Goal: Task Accomplishment & Management: Manage account settings

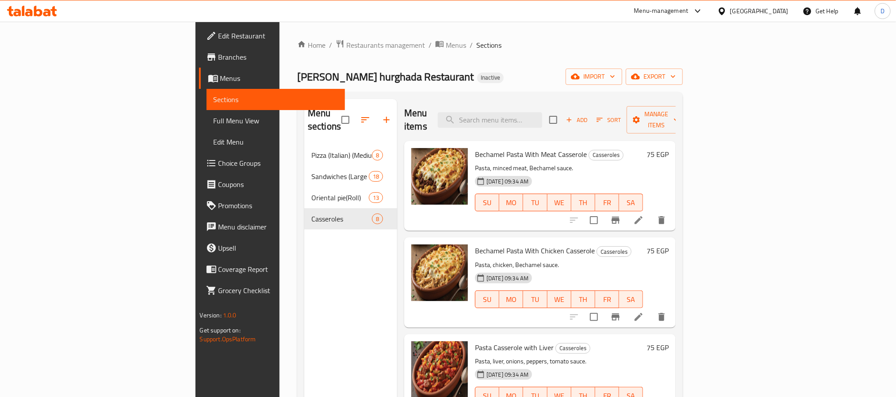
click at [730, 11] on div at bounding box center [723, 11] width 13 height 10
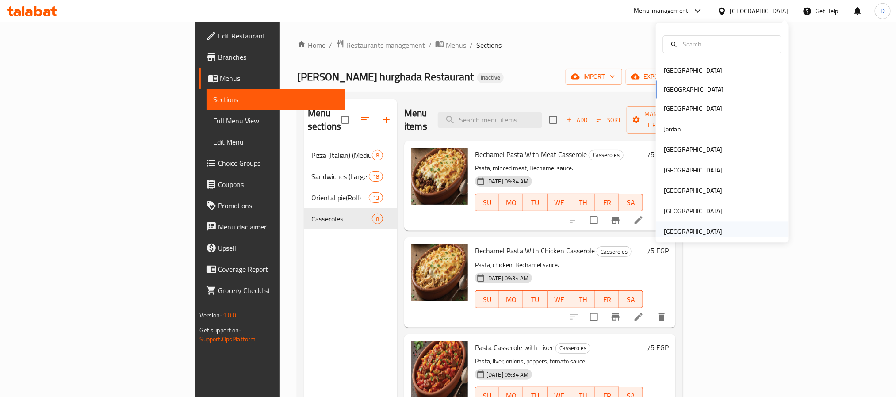
click at [718, 227] on div "[GEOGRAPHIC_DATA]" at bounding box center [722, 231] width 133 height 20
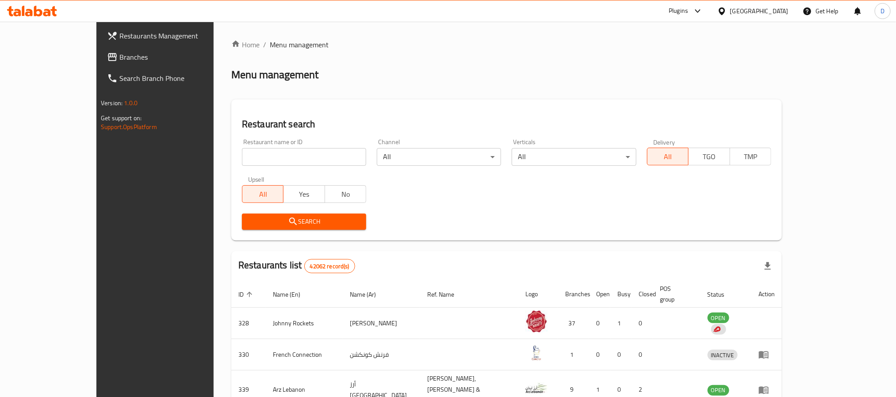
click at [677, 9] on div "Plugins" at bounding box center [677, 11] width 19 height 11
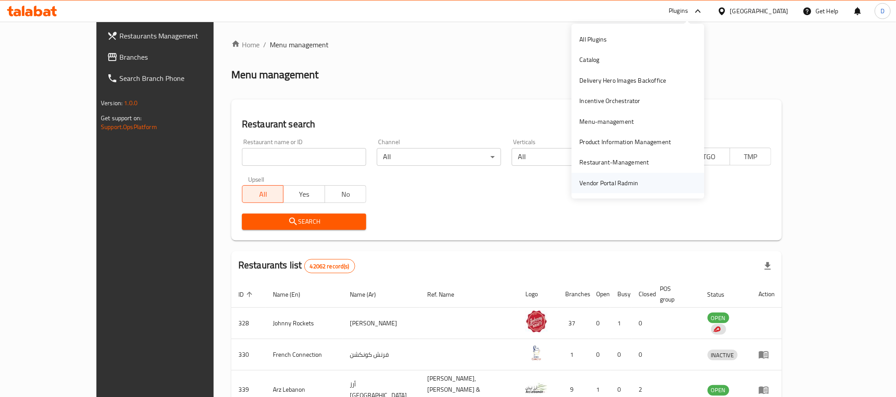
click at [630, 184] on div "Vendor Portal Radmin" at bounding box center [609, 183] width 59 height 10
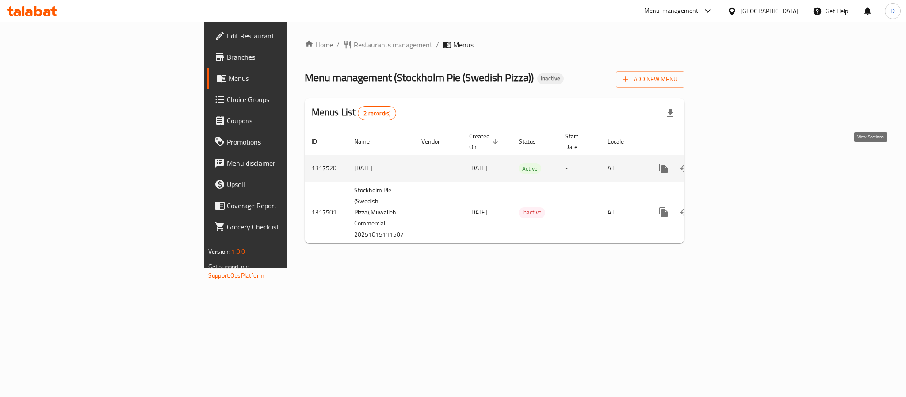
click at [732, 163] on icon "enhanced table" at bounding box center [727, 168] width 11 height 11
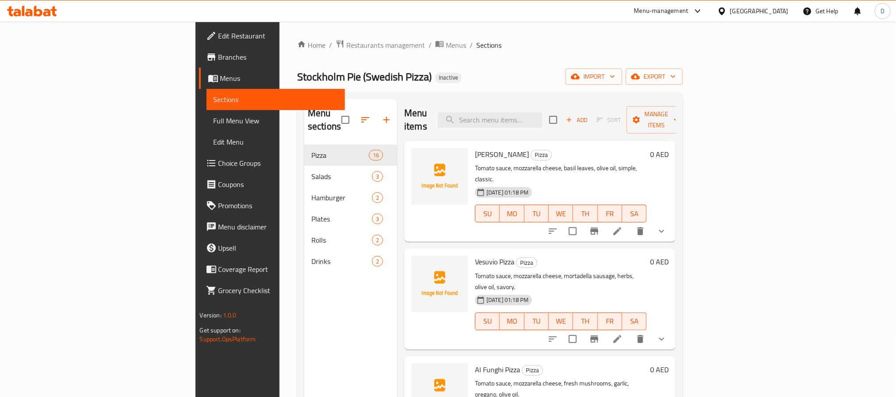
click at [610, 75] on div "Stockholm Pie (Swedish Pizza) Inactive import export" at bounding box center [489, 77] width 385 height 16
drag, startPoint x: 84, startPoint y: 125, endPoint x: 92, endPoint y: 147, distance: 23.5
click at [214, 125] on span "Full Menu View" at bounding box center [276, 120] width 124 height 11
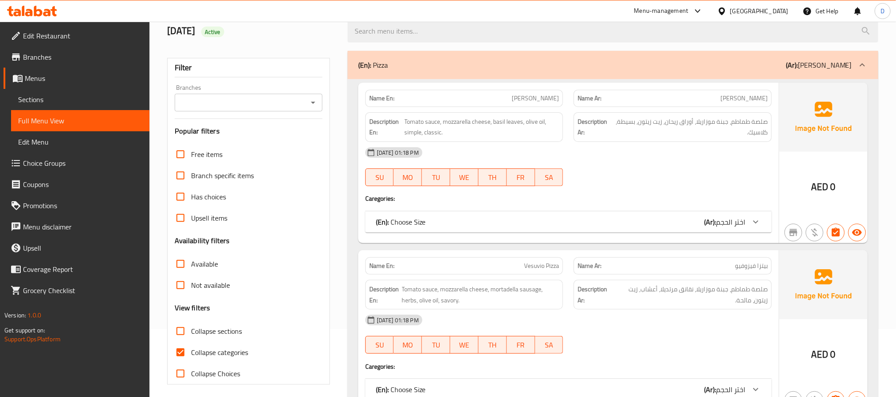
scroll to position [133, 0]
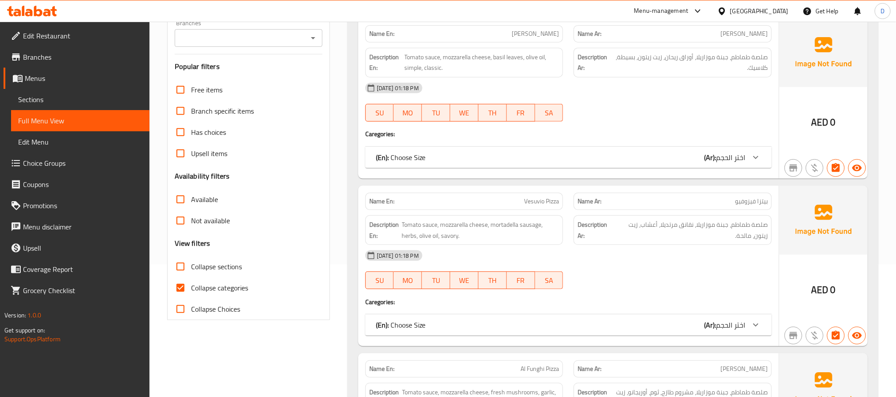
click at [243, 281] on label "Collapse categories" at bounding box center [209, 287] width 78 height 21
click at [191, 281] on input "Collapse categories" at bounding box center [180, 287] width 21 height 21
checkbox input "false"
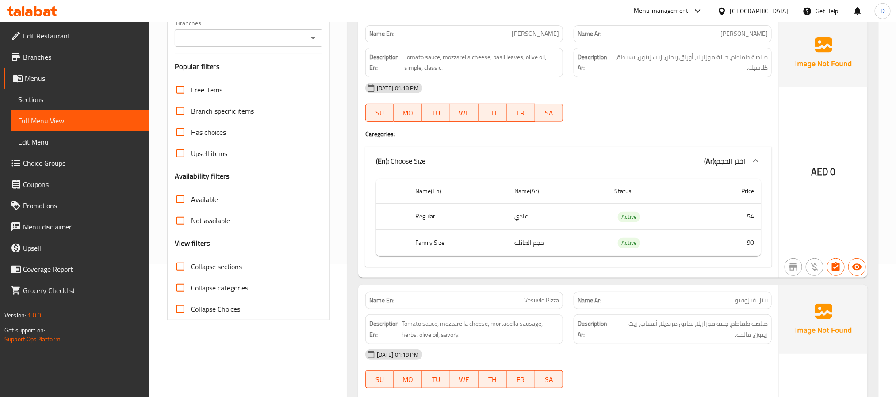
click at [756, 109] on div "15-10-2025 01:18 PM SU MO TU WE TH FR SA" at bounding box center [568, 102] width 417 height 50
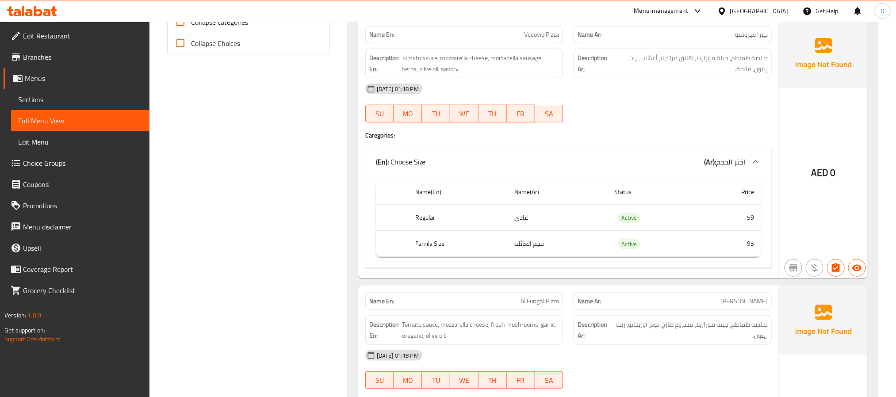
scroll to position [597, 0]
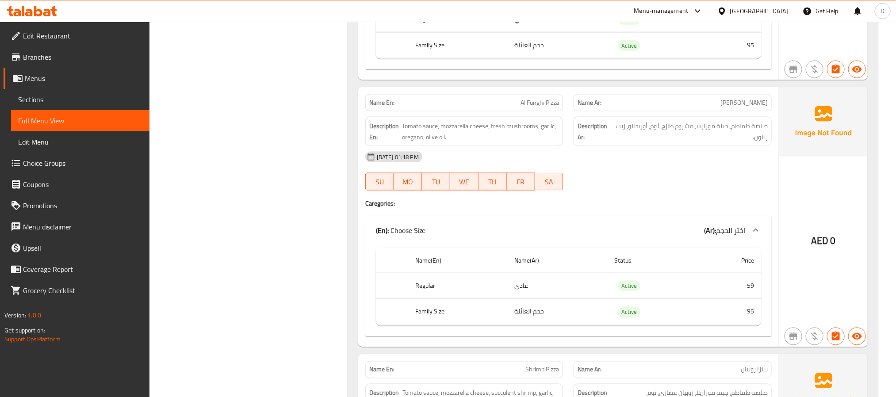
drag, startPoint x: 720, startPoint y: 162, endPoint x: 710, endPoint y: 159, distance: 11.1
click at [720, 162] on div "15-10-2025 01:18 PM" at bounding box center [568, 156] width 417 height 21
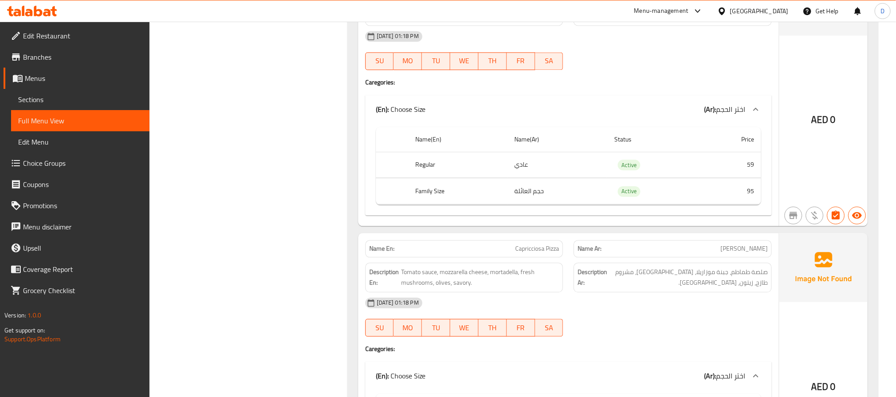
scroll to position [1061, 0]
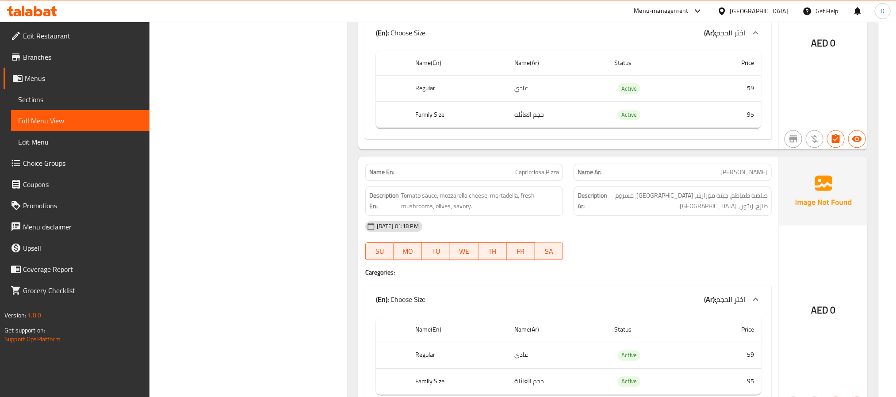
click at [763, 237] on div "15-10-2025 01:18 PM" at bounding box center [568, 226] width 417 height 21
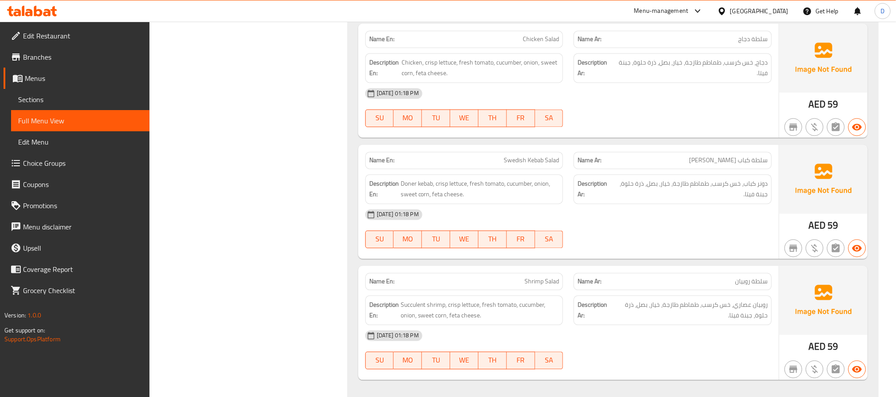
scroll to position [4443, 0]
click at [738, 21] on div "(En): Salads (Ar): سلطات" at bounding box center [612, 6] width 530 height 28
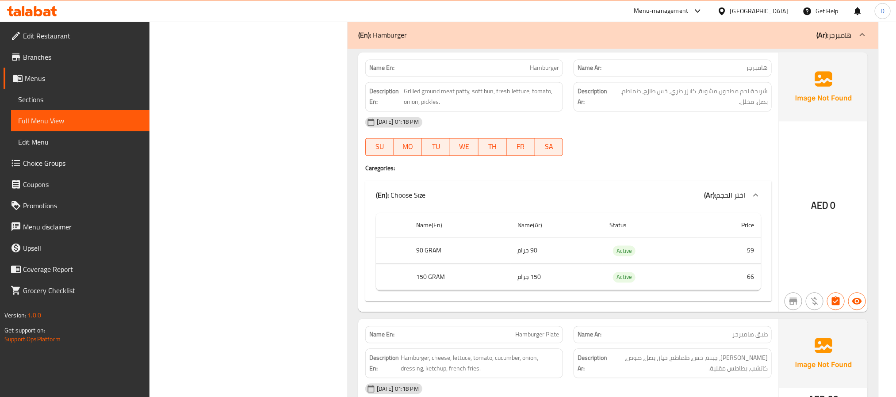
click at [734, 49] on div "(En): Hamburger (Ar): هامبرجر" at bounding box center [612, 35] width 530 height 28
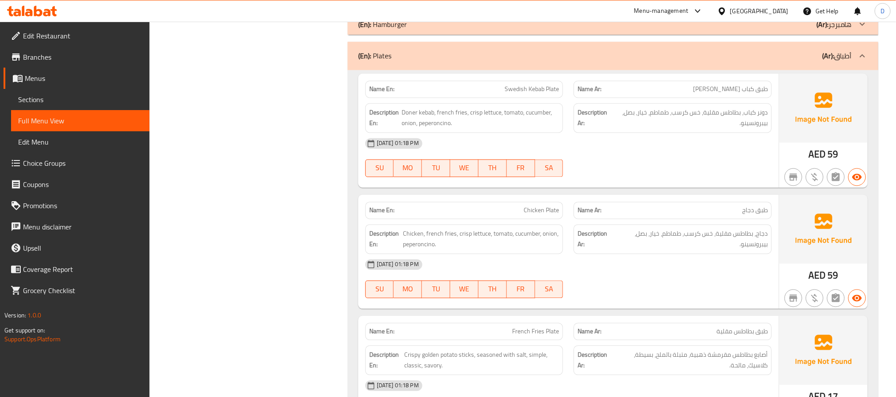
click at [736, 70] on div "(En): Plates (Ar): أطباق" at bounding box center [612, 56] width 530 height 28
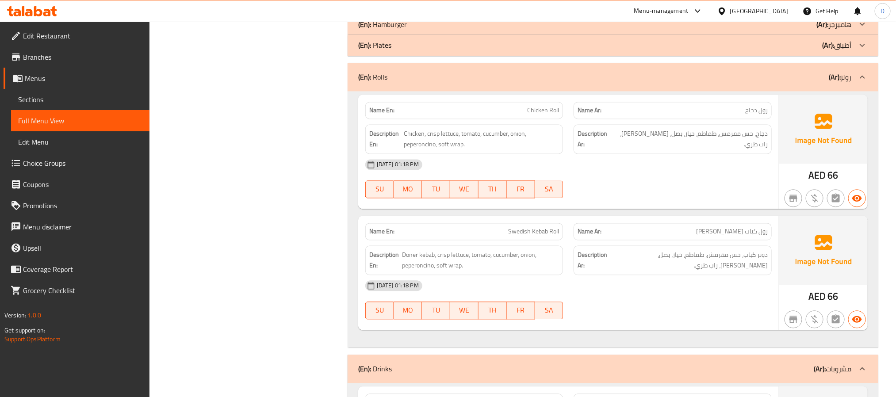
click at [737, 83] on div "(En): Rolls (Ar): رولز" at bounding box center [604, 77] width 493 height 11
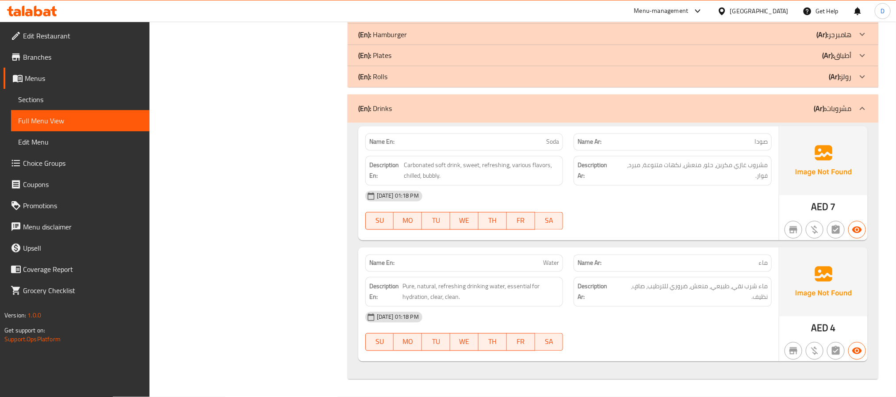
click at [754, 123] on div "(En): Drinks (Ar): مشروبات" at bounding box center [612, 109] width 530 height 28
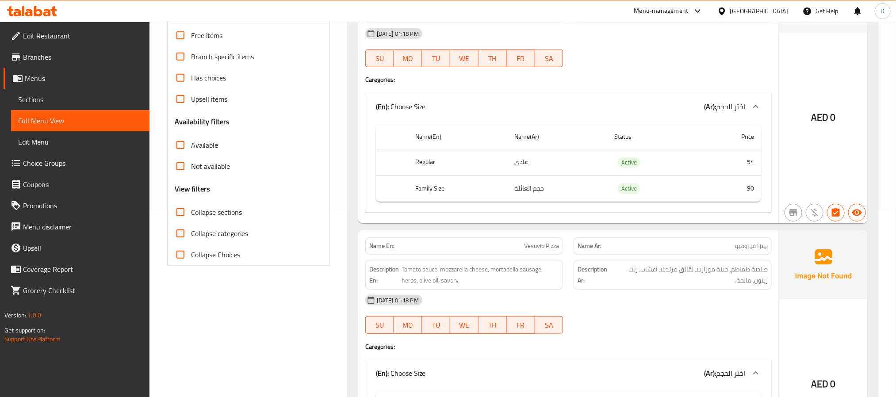
scroll to position [0, 0]
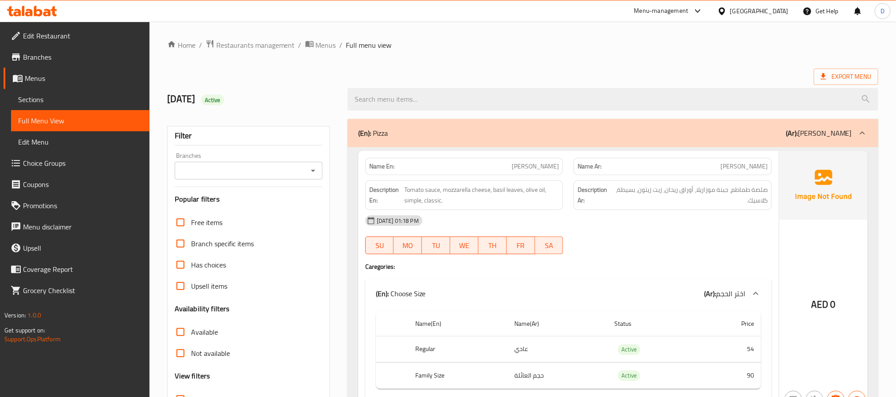
click at [380, 153] on div "Name En: Margherita Pizza" at bounding box center [464, 167] width 209 height 28
click at [382, 164] on strong "Name En:" at bounding box center [381, 166] width 25 height 9
copy strong "Name En:"
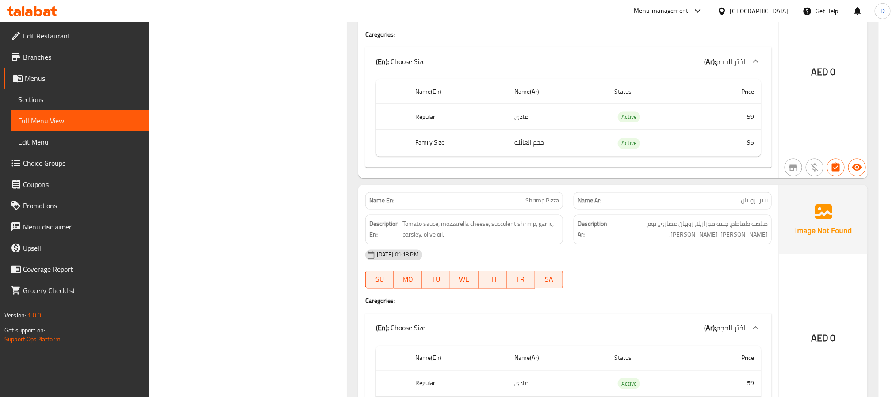
scroll to position [767, 0]
click at [633, 118] on span "Active" at bounding box center [629, 116] width 23 height 10
copy span "Active"
click at [638, 276] on div "15-10-2025 01:18 PM SU MO TU WE TH FR SA" at bounding box center [568, 268] width 417 height 50
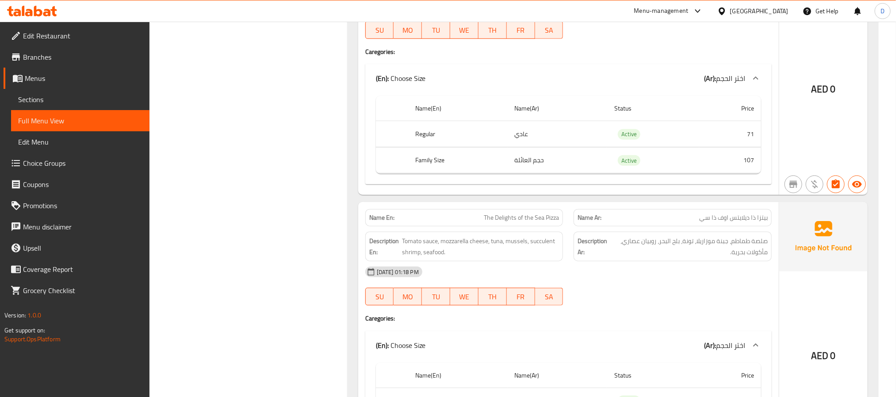
scroll to position [4088, 0]
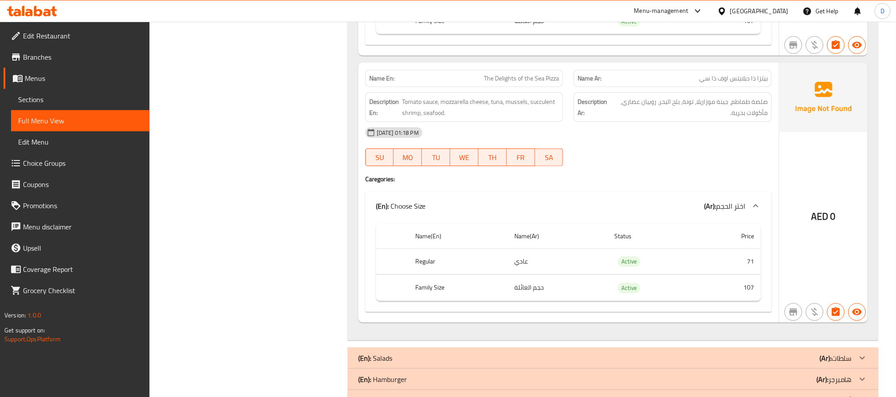
click at [690, 170] on div "15-10-2025 01:18 PM SU MO TU WE TH FR SA" at bounding box center [568, 147] width 417 height 50
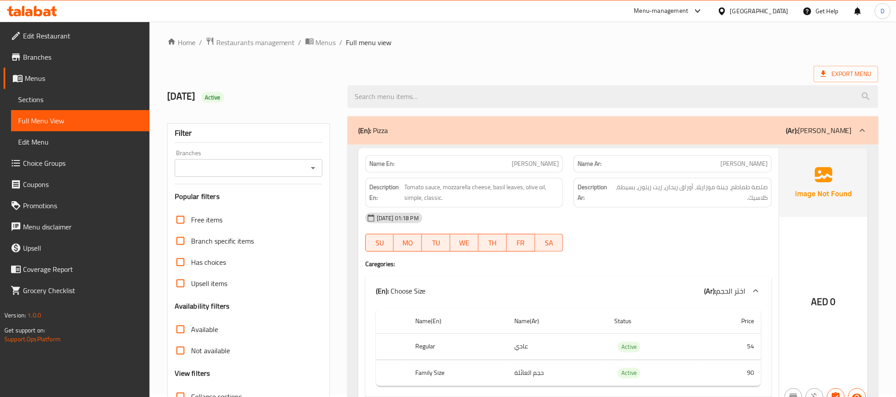
scroll to position [0, 0]
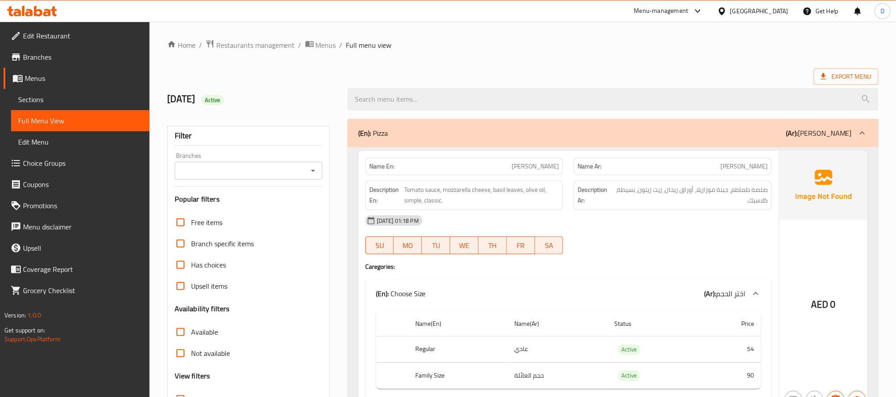
click at [81, 25] on link "Edit Restaurant" at bounding box center [77, 35] width 146 height 21
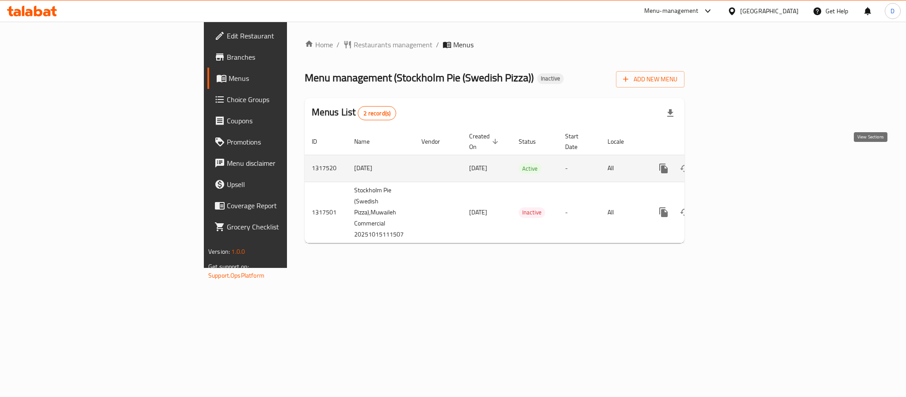
click at [731, 164] on icon "enhanced table" at bounding box center [727, 168] width 8 height 8
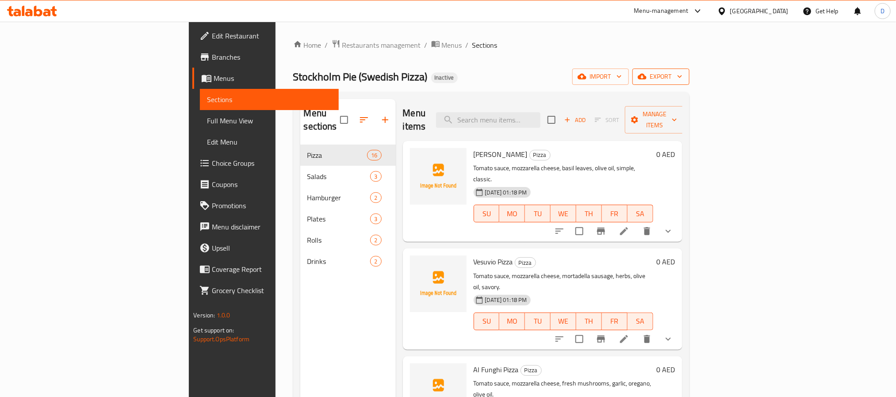
click at [682, 82] on span "export" at bounding box center [660, 76] width 43 height 11
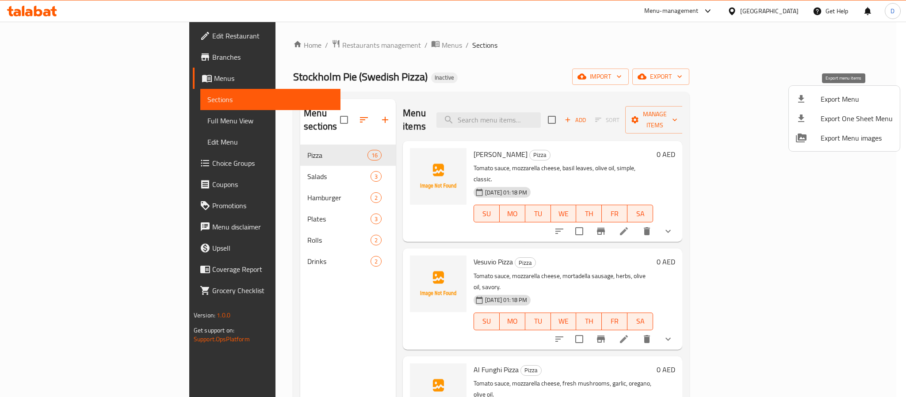
click at [855, 97] on span "Export Menu" at bounding box center [856, 99] width 72 height 11
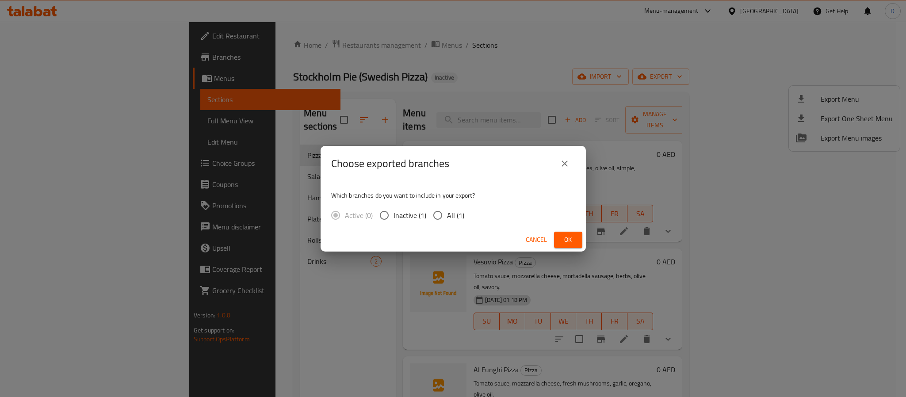
click at [565, 240] on span "Ok" at bounding box center [568, 239] width 14 height 11
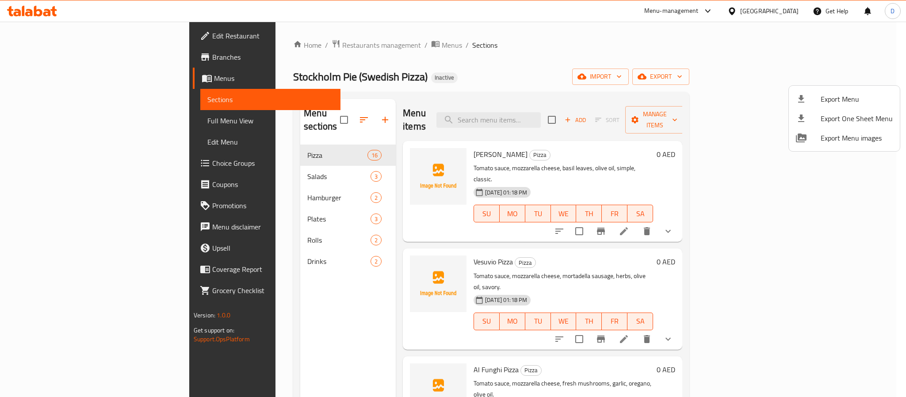
click at [82, 60] on div at bounding box center [453, 198] width 906 height 397
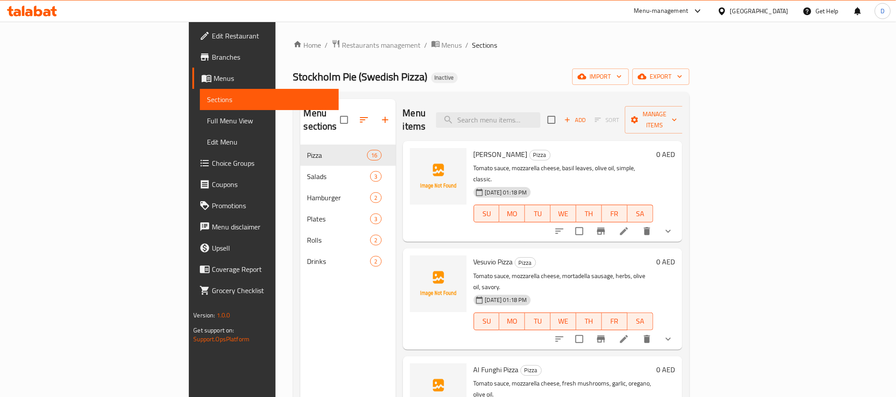
click at [212, 58] on span "Branches" at bounding box center [271, 57] width 119 height 11
